Goal: Task Accomplishment & Management: Complete application form

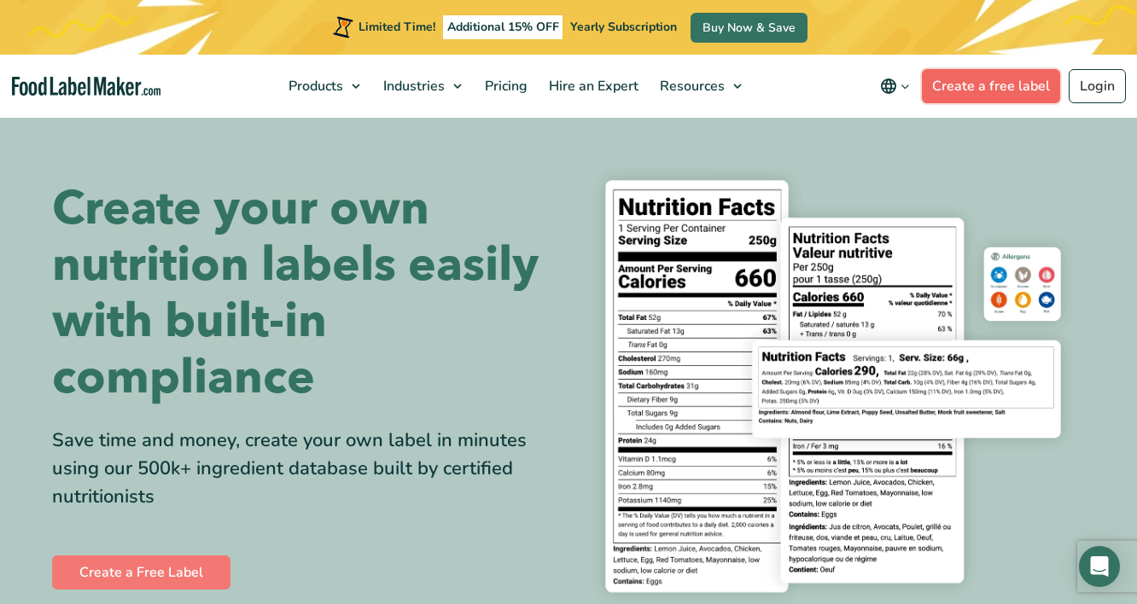
click at [1014, 95] on link "Create a free label" at bounding box center [991, 86] width 138 height 34
click at [121, 96] on nav "Products Food Nutrition Labelling Supplements Formulation & Labelling Industrie…" at bounding box center [568, 86] width 1137 height 63
click at [119, 80] on img "main navigation" at bounding box center [86, 87] width 149 height 20
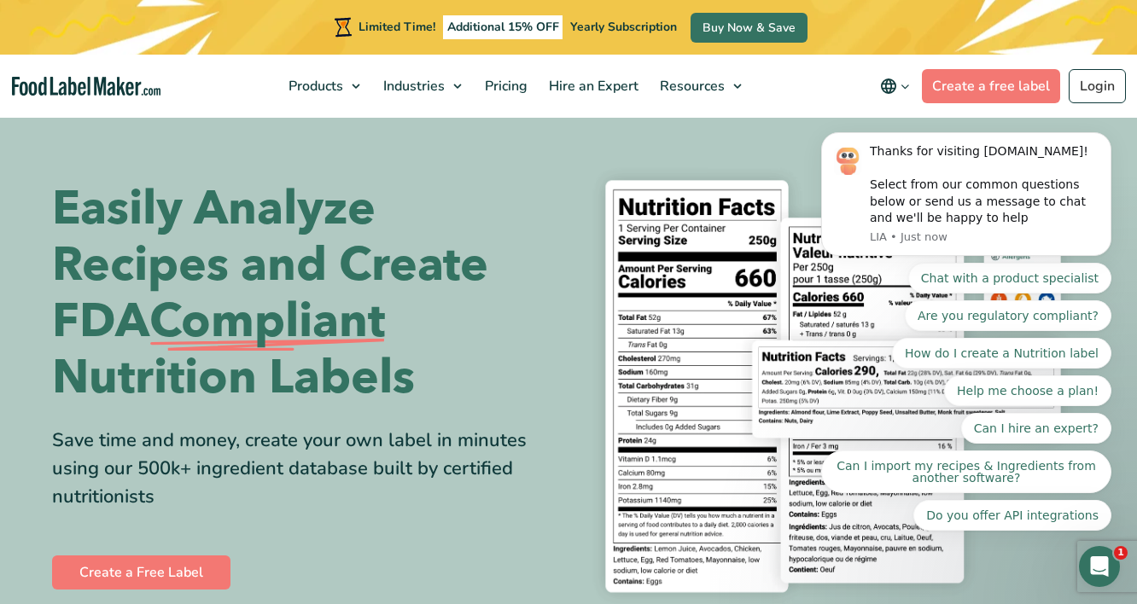
click at [988, 82] on body "Thanks for visiting FoodLabelMaker.com! Select from our common questions below …" at bounding box center [966, 198] width 328 height 706
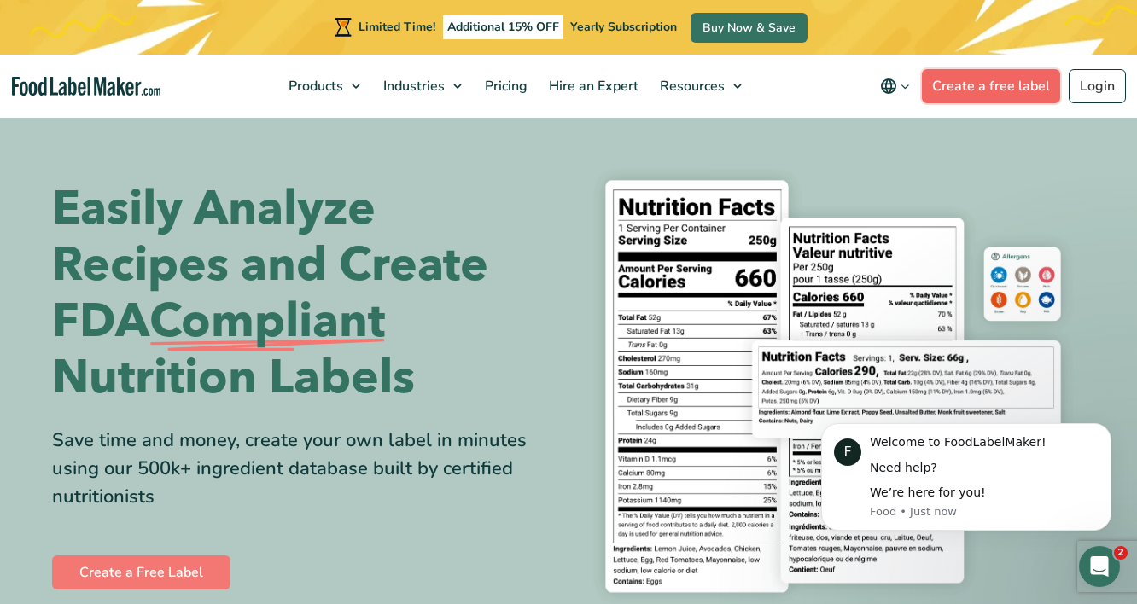
click at [970, 88] on link "Create a free label" at bounding box center [991, 86] width 138 height 34
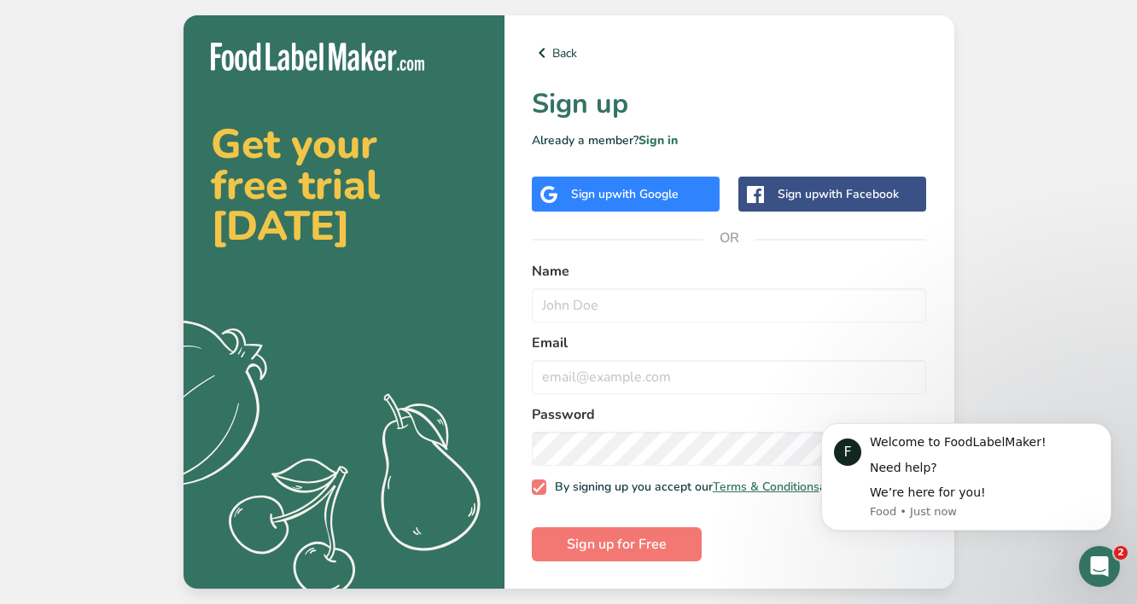
click at [605, 187] on div "Sign up with Google" at bounding box center [625, 194] width 108 height 18
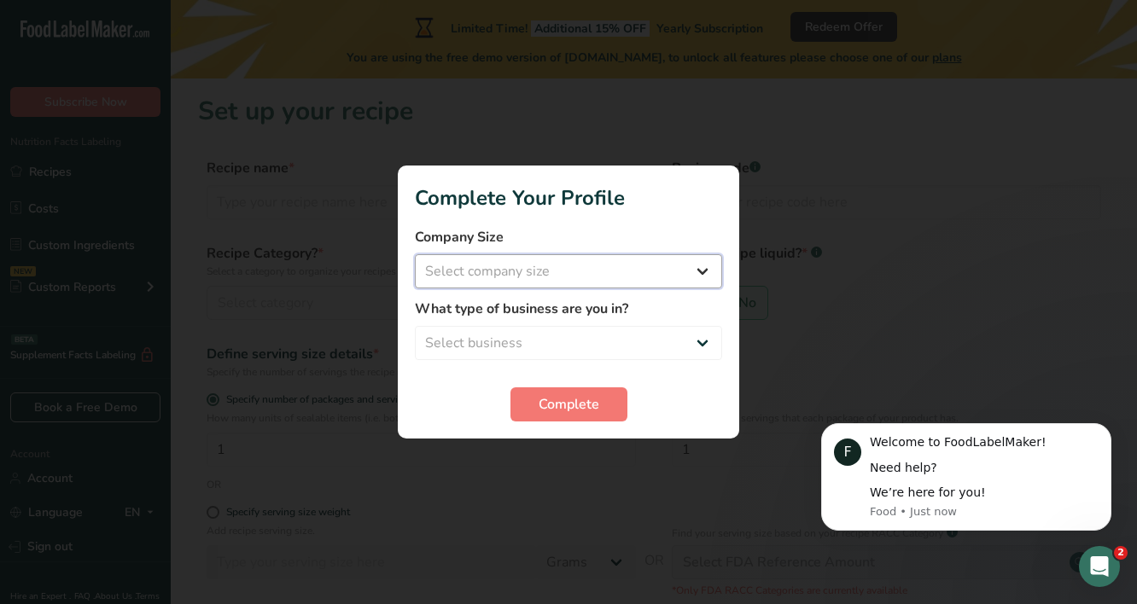
click at [624, 270] on select "Select company size Fewer than 10 Employees 10 to 50 Employees 51 to 500 Employ…" at bounding box center [568, 271] width 307 height 34
select select "1"
click at [415, 254] on select "Select company size Fewer than 10 Employees 10 to 50 Employees 51 to 500 Employ…" at bounding box center [568, 271] width 307 height 34
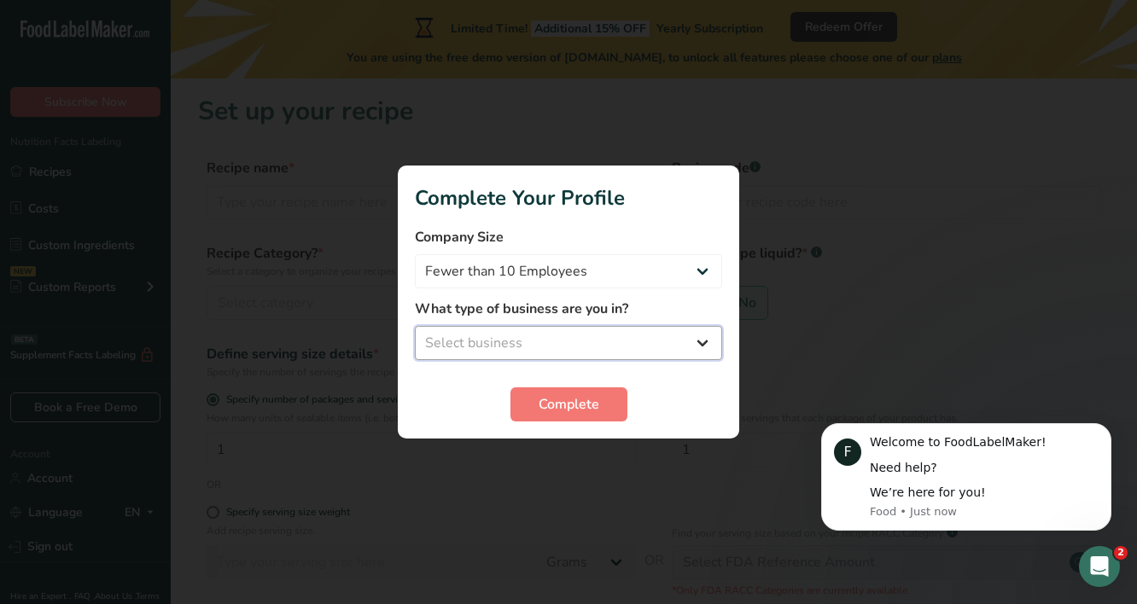
click at [548, 343] on select "Select business Packaged Food Manufacturer Restaurant & Cafe Bakery Meal Plans …" at bounding box center [568, 343] width 307 height 34
select select "2"
click at [415, 326] on select "Select business Packaged Food Manufacturer Restaurant & Cafe Bakery Meal Plans …" at bounding box center [568, 343] width 307 height 34
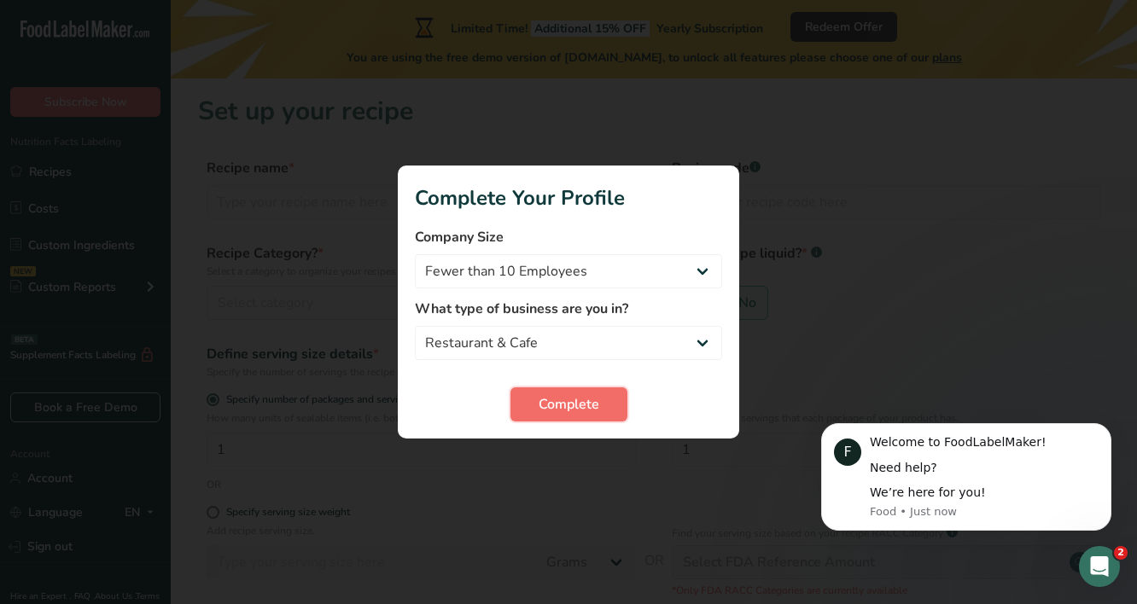
click at [562, 411] on span "Complete" at bounding box center [569, 404] width 61 height 20
click at [1107, 432] on icon "Dismiss notification" at bounding box center [1106, 428] width 9 height 9
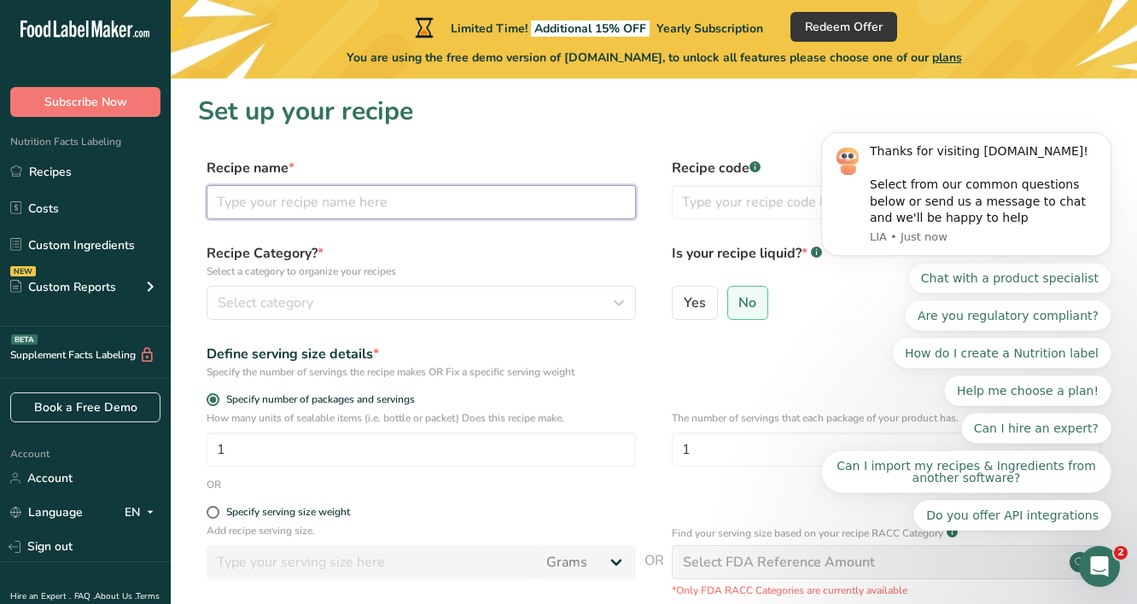
click at [365, 207] on input "text" at bounding box center [421, 202] width 429 height 34
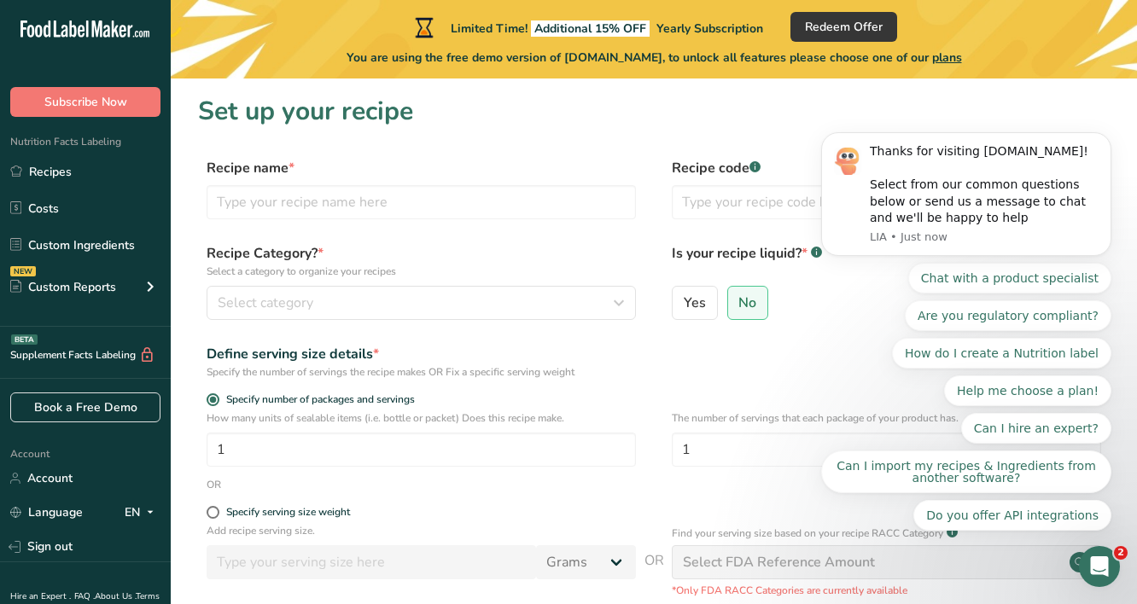
click at [913, 108] on body "Thanks for visiting [DOMAIN_NAME]! Select from our common questions below or se…" at bounding box center [966, 198] width 328 height 706
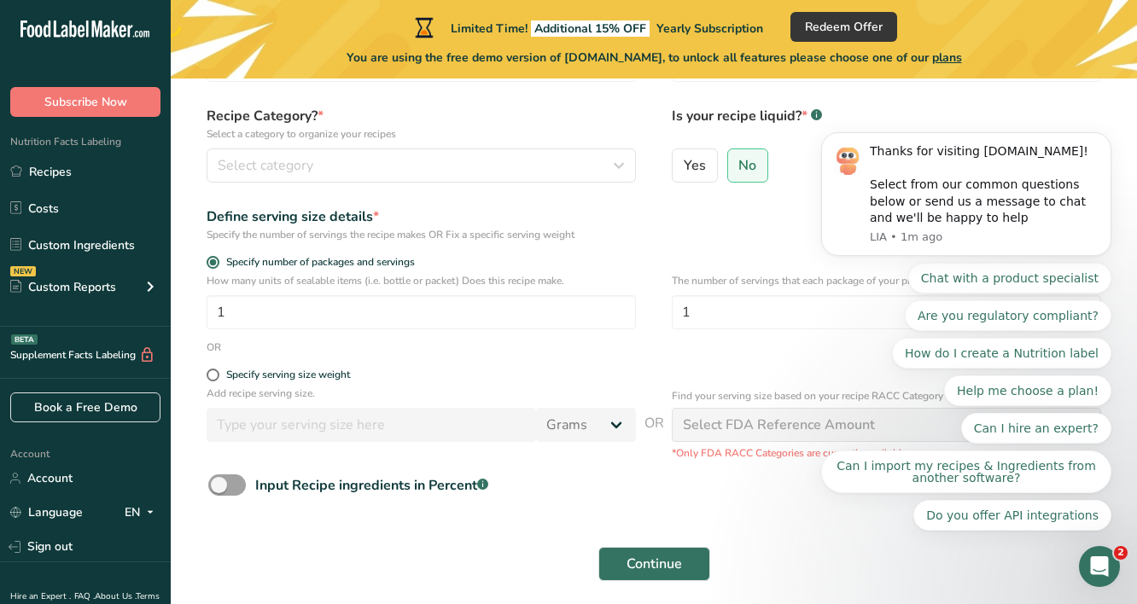
scroll to position [167, 0]
